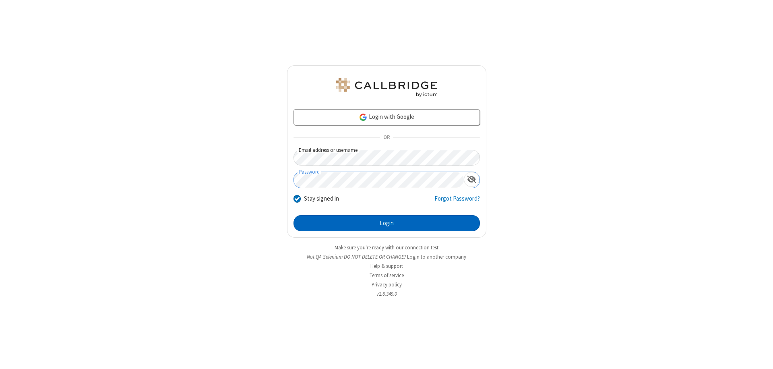
click at [386, 223] on button "Login" at bounding box center [386, 223] width 186 height 16
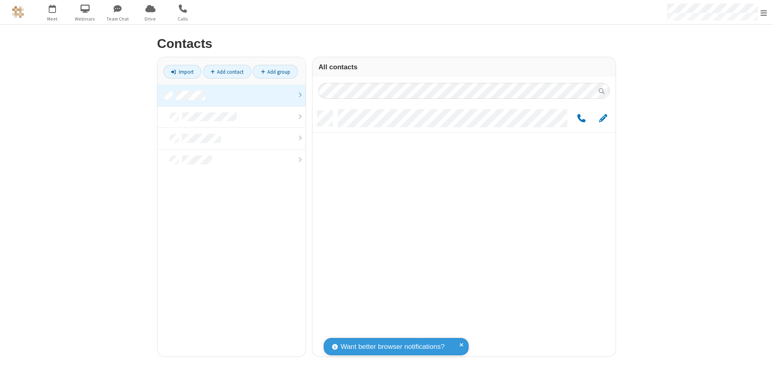
scroll to position [246, 297]
click at [231, 95] on link at bounding box center [231, 96] width 148 height 22
click at [603, 118] on span "Edit" at bounding box center [603, 119] width 8 height 10
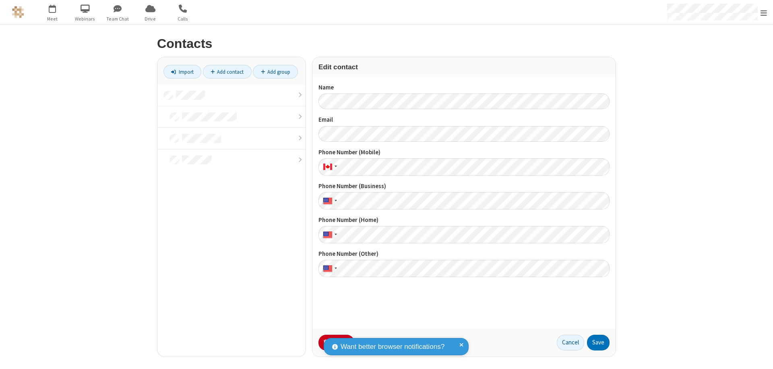
click at [0, 0] on button "No Thanks" at bounding box center [0, 0] width 0 height 0
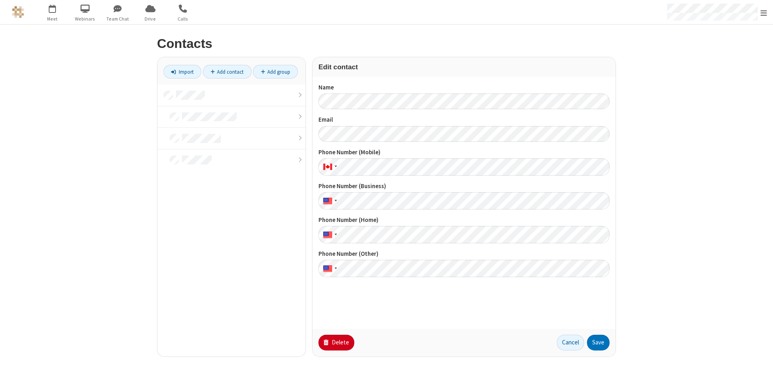
click at [335, 342] on button "Delete" at bounding box center [336, 343] width 36 height 16
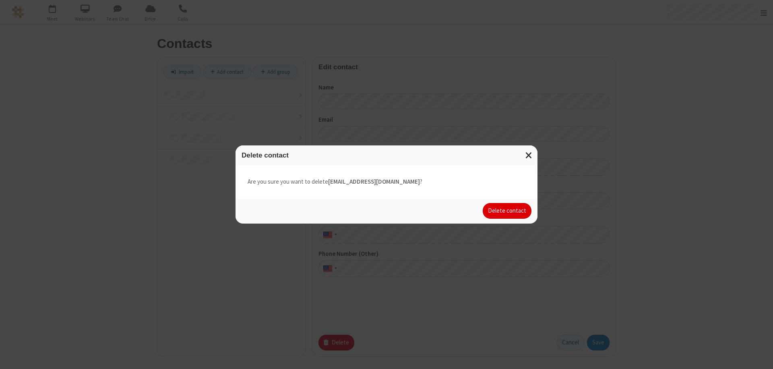
click at [508, 211] on button "Delete contact" at bounding box center [507, 211] width 49 height 16
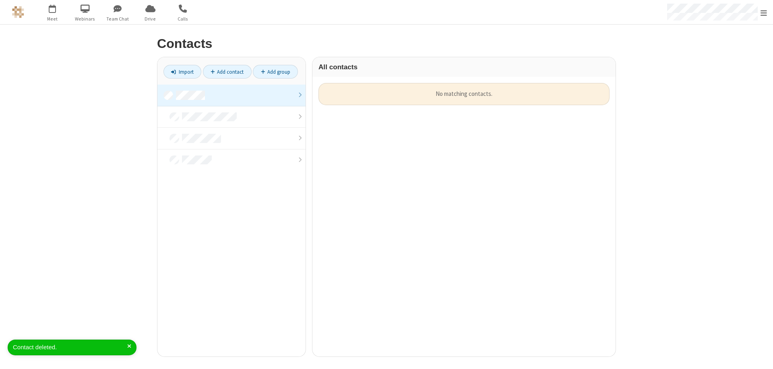
scroll to position [6, 6]
